Goal: Task Accomplishment & Management: Manage account settings

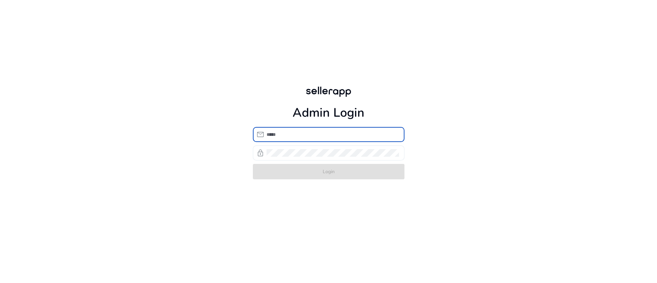
type input "**********"
click at [331, 158] on div at bounding box center [333, 152] width 132 height 15
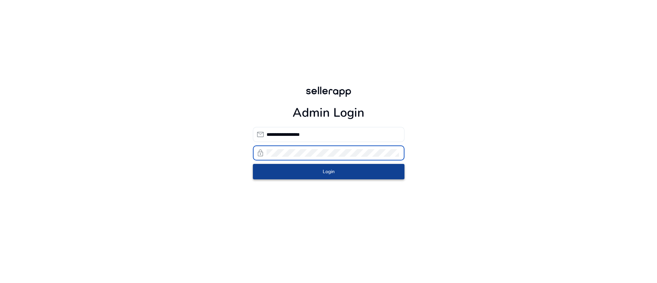
click at [336, 172] on span "submit" at bounding box center [329, 172] width 152 height 16
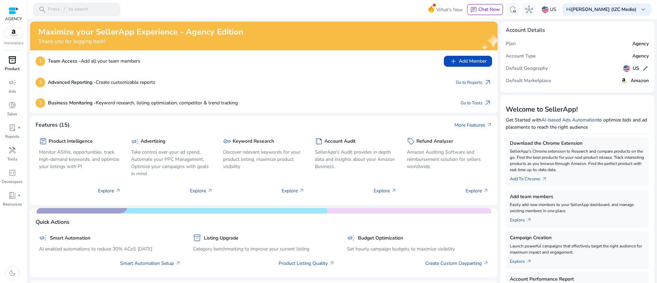
click at [9, 66] on p "Product" at bounding box center [12, 69] width 15 height 6
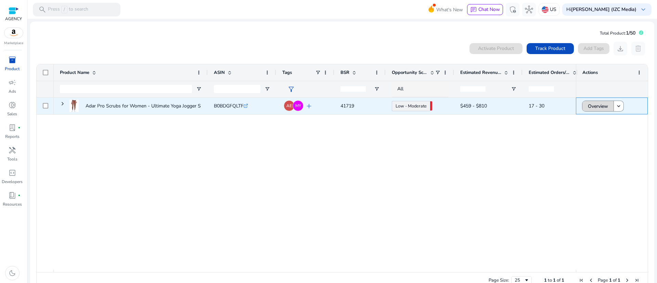
click at [594, 107] on span "Overview" at bounding box center [598, 106] width 20 height 14
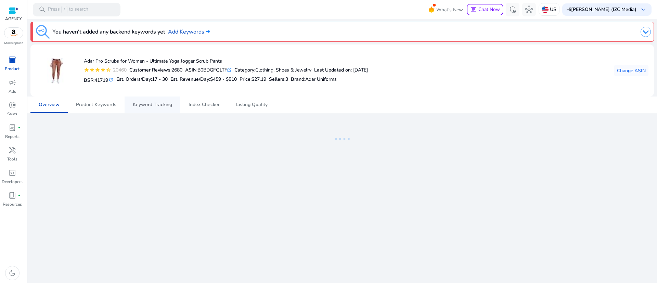
click at [151, 104] on span "Keyword Tracking" at bounding box center [152, 104] width 39 height 5
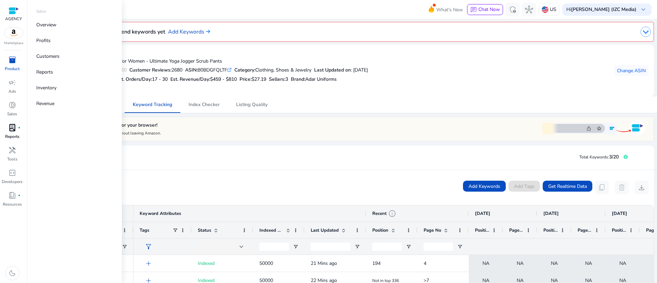
click at [12, 136] on p "Reports" at bounding box center [12, 137] width 14 height 6
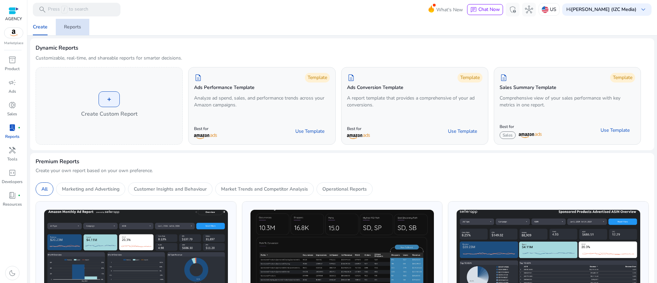
click at [76, 30] on span "Reports" at bounding box center [72, 27] width 17 height 16
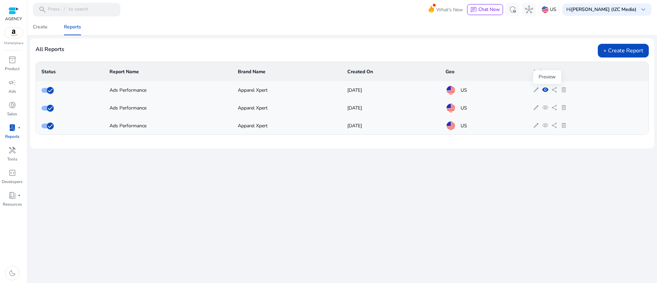
click at [549, 88] on span "visibility" at bounding box center [545, 90] width 7 height 7
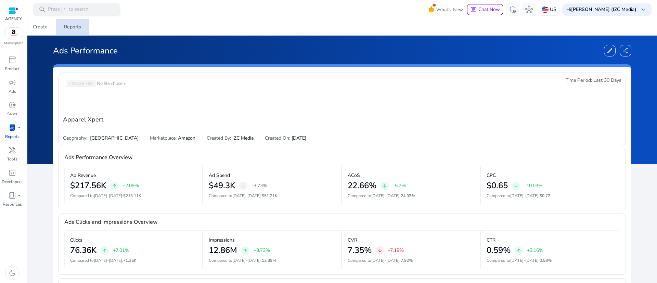
click at [75, 27] on div "Reports" at bounding box center [72, 27] width 17 height 5
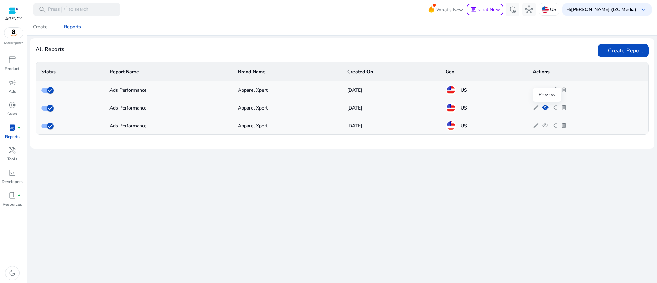
click at [549, 107] on span "visibility" at bounding box center [545, 107] width 7 height 7
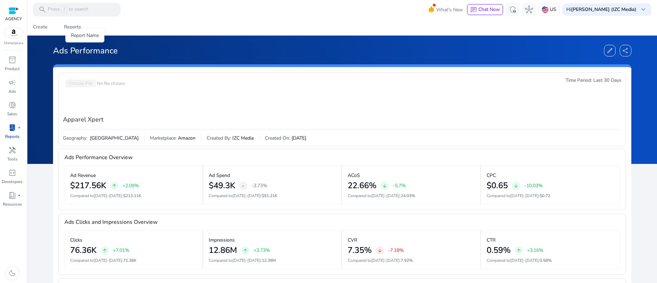
click at [75, 29] on div "Report Name" at bounding box center [84, 36] width 39 height 14
click at [75, 26] on div "Reports" at bounding box center [72, 27] width 17 height 5
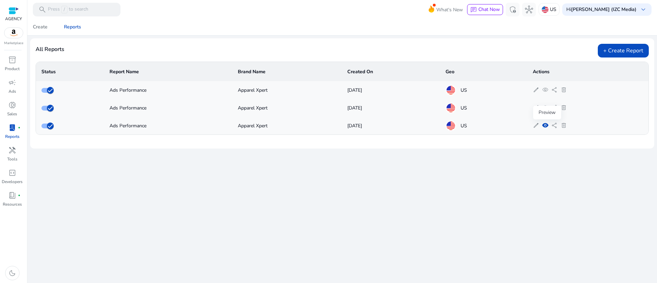
click at [548, 125] on span "visibility" at bounding box center [545, 125] width 7 height 7
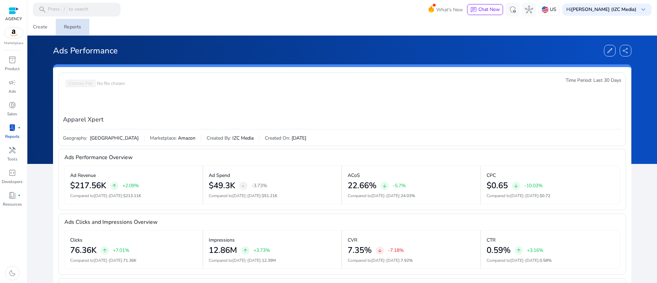
click at [74, 23] on span "Reports" at bounding box center [72, 27] width 17 height 16
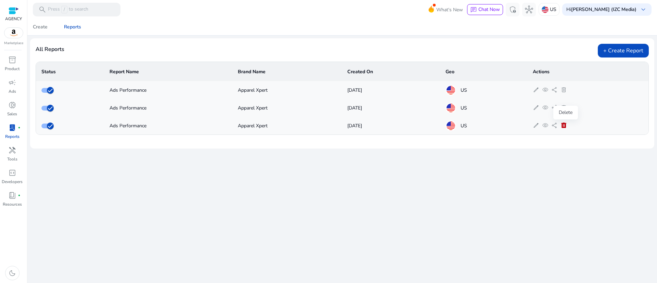
click at [566, 127] on span "delete" at bounding box center [564, 125] width 7 height 7
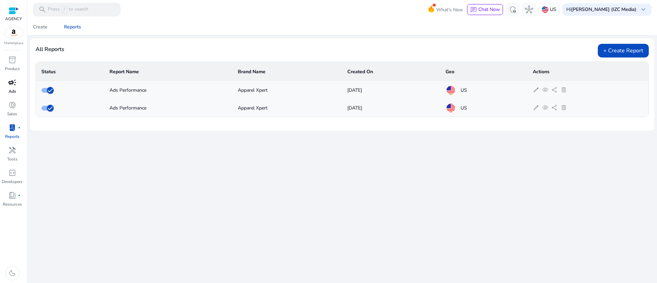
click at [8, 87] on div "campaign" at bounding box center [12, 82] width 19 height 11
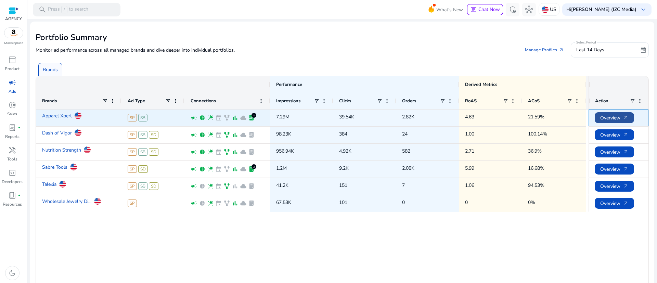
click at [604, 113] on span "Overview arrow_outward" at bounding box center [614, 118] width 28 height 14
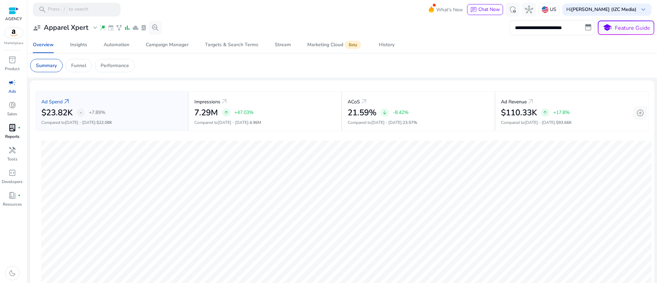
click at [15, 134] on p "Reports" at bounding box center [12, 137] width 14 height 6
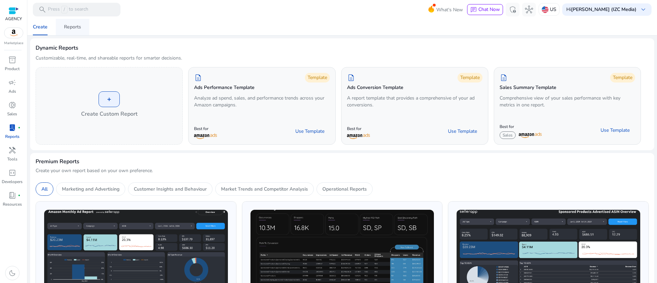
click at [77, 26] on div "Reports" at bounding box center [72, 27] width 17 height 5
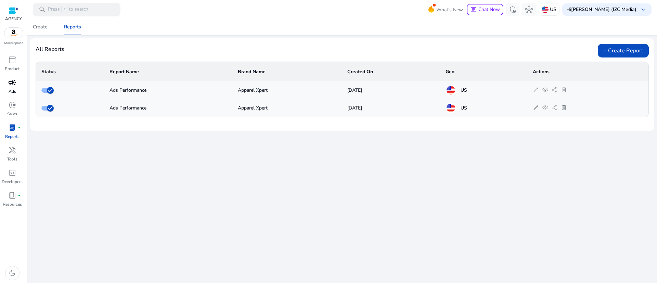
click at [8, 84] on span "campaign" at bounding box center [12, 82] width 8 height 8
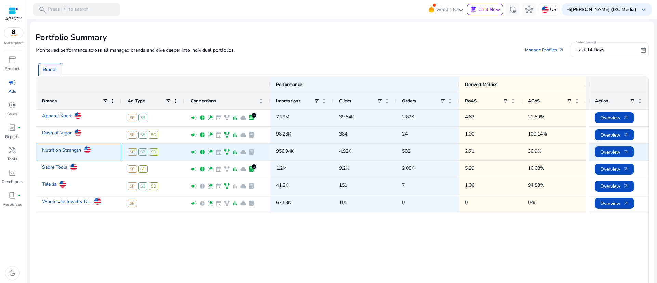
click at [53, 148] on link "Nutrition Strength" at bounding box center [61, 150] width 39 height 12
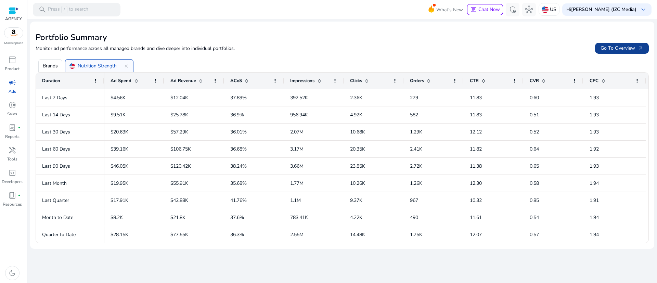
click at [607, 51] on span "Go To Overview arrow_outward" at bounding box center [622, 48] width 43 height 7
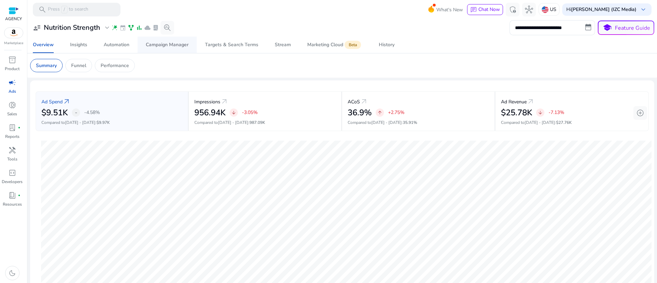
click at [177, 44] on div "Campaign Manager" at bounding box center [167, 44] width 43 height 5
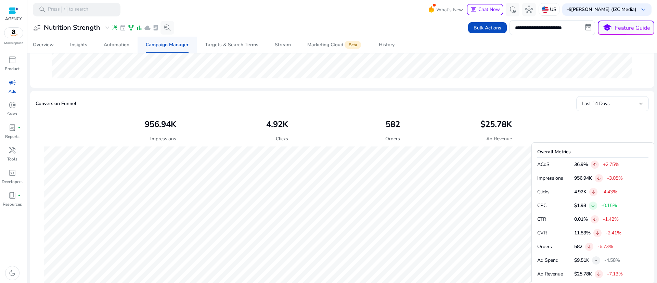
scroll to position [257, 0]
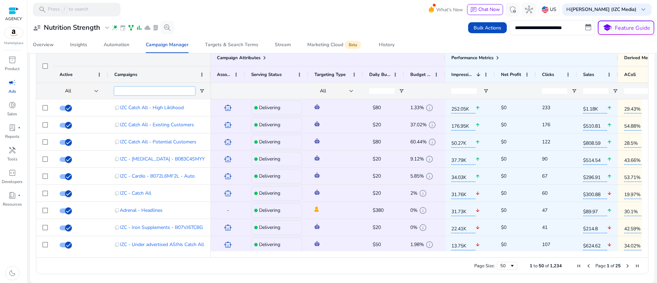
click at [148, 89] on input "Campaigns Filter Input" at bounding box center [154, 91] width 81 height 8
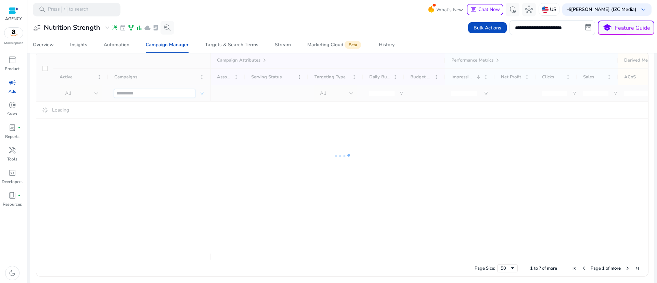
scroll to position [318, 0]
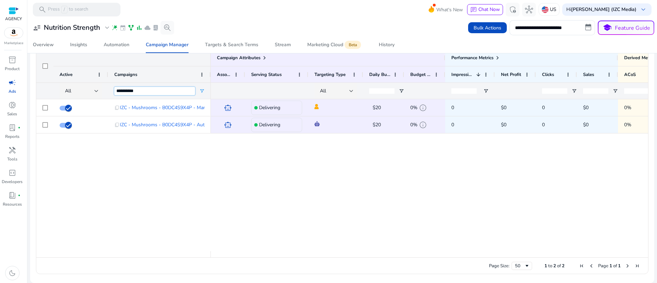
type input "**********"
click at [264, 60] on span at bounding box center [264, 57] width 5 height 5
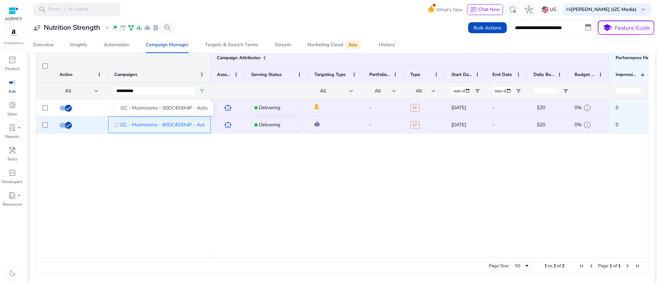
click at [183, 126] on span "IZC - Mushrooms - B0DC4S9X4P - Auto" at bounding box center [164, 125] width 88 height 14
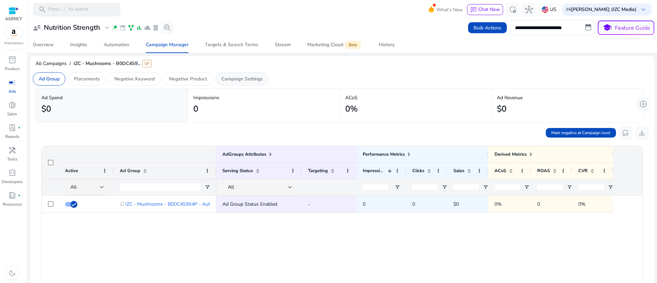
click at [223, 77] on p "Campaign Settings" at bounding box center [241, 78] width 41 height 7
